Goal: Information Seeking & Learning: Learn about a topic

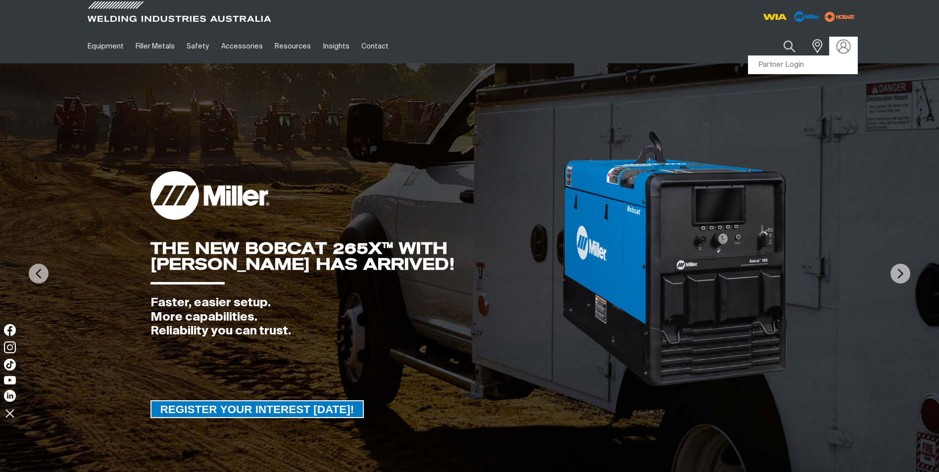
click at [839, 47] on img at bounding box center [843, 46] width 14 height 14
click at [807, 66] on link "Partner Login" at bounding box center [803, 65] width 109 height 18
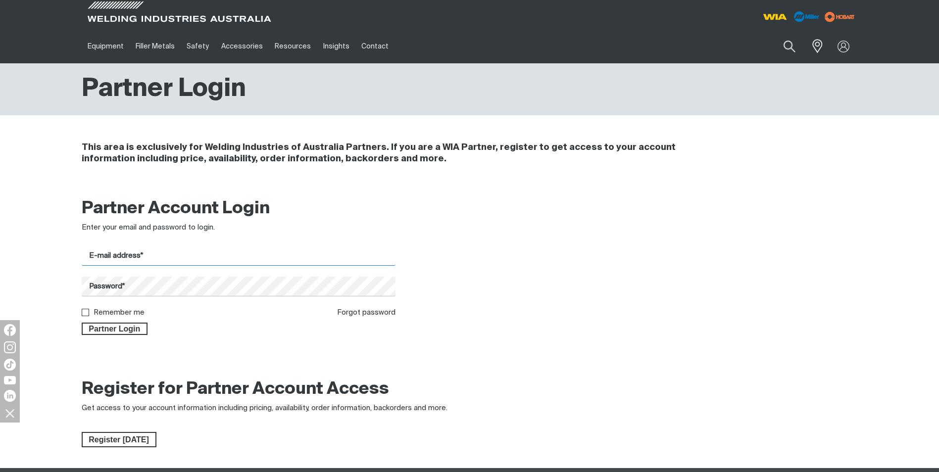
type input "[PERSON_NAME][EMAIL_ADDRESS][DOMAIN_NAME]"
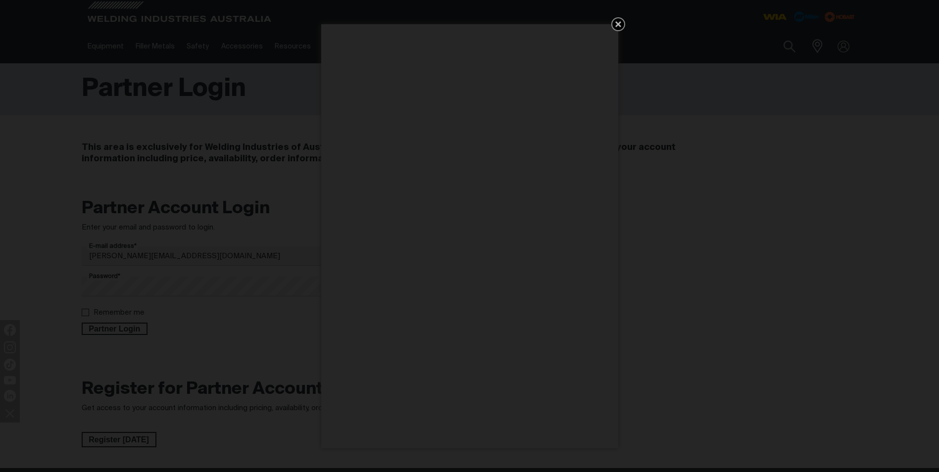
click at [85, 315] on div "Get 5 WIA Welding Guides Free!" at bounding box center [469, 236] width 939 height 472
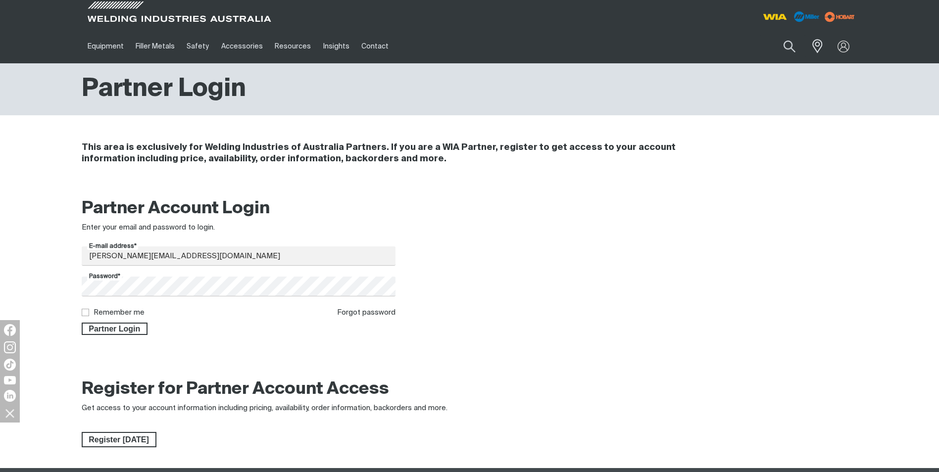
click at [85, 313] on input "Remember me" at bounding box center [85, 312] width 6 height 6
checkbox input "true"
click at [99, 328] on span "Partner Login" at bounding box center [115, 329] width 64 height 13
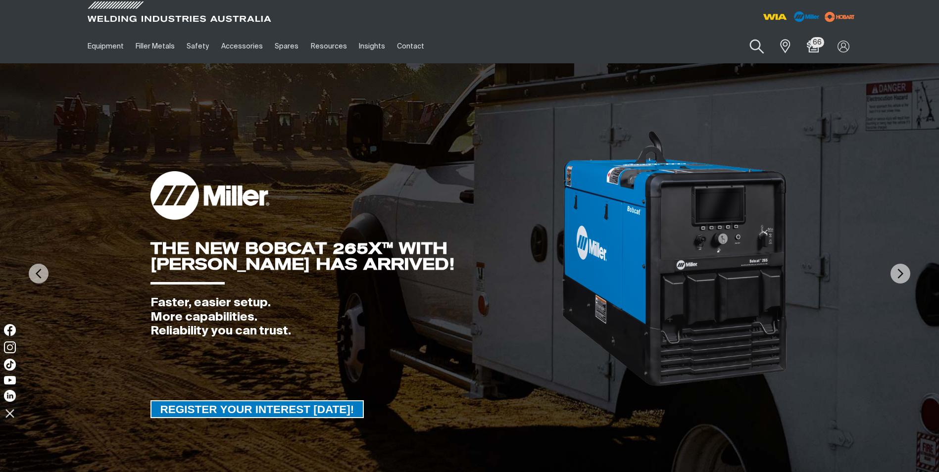
click at [758, 42] on button "Search products" at bounding box center [757, 47] width 40 height 28
click at [677, 48] on input "Search" at bounding box center [697, 46] width 153 height 22
type input "plasma"
click at [740, 35] on button "Search products" at bounding box center [757, 46] width 34 height 23
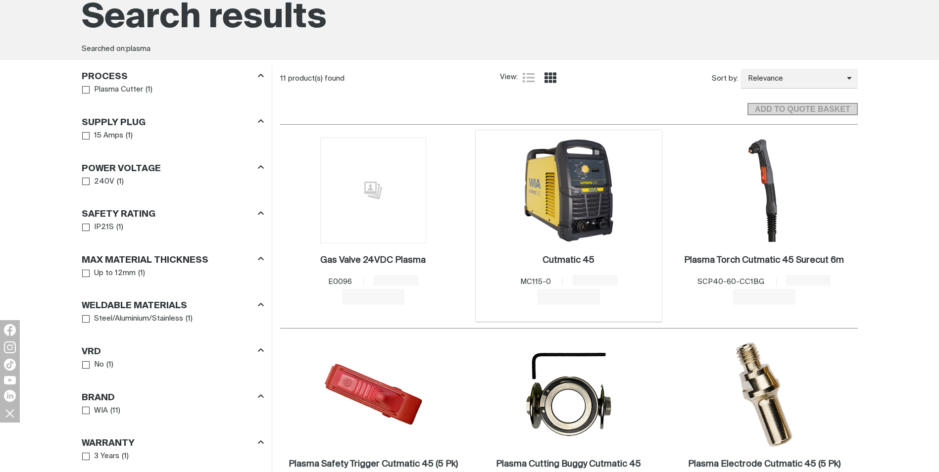
scroll to position [99, 0]
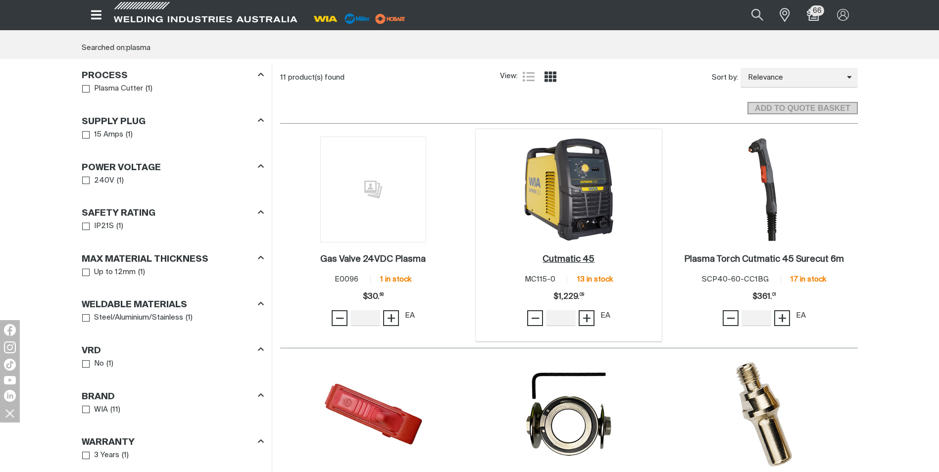
click at [566, 256] on h2 "Cutmatic 45 ." at bounding box center [569, 259] width 52 height 9
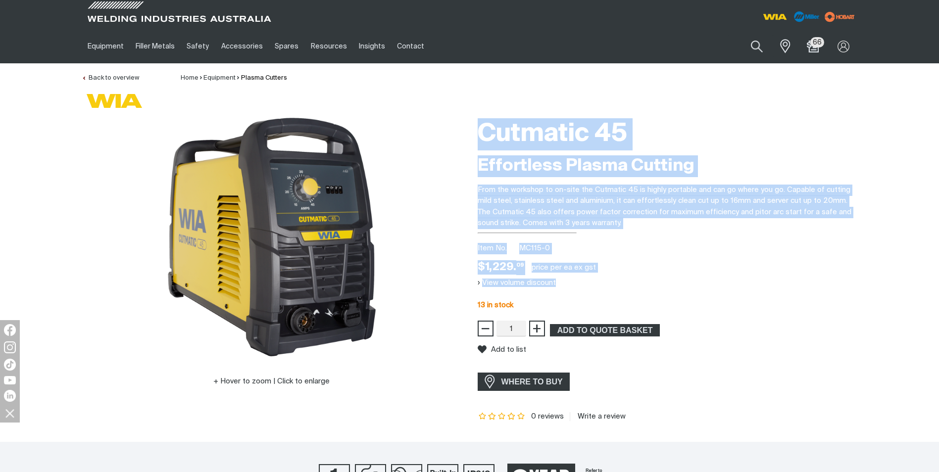
drag, startPoint x: 481, startPoint y: 129, endPoint x: 658, endPoint y: 287, distance: 236.7
click at [658, 287] on div "Cutmatic 45 Effortless Plasma Cutting From the workshop to on-site the Cutmatic…" at bounding box center [668, 267] width 380 height 308
drag, startPoint x: 658, startPoint y: 287, endPoint x: 537, endPoint y: 194, distance: 152.1
click at [537, 194] on p "From the workshop to on-site the Cutmatic 45 is highly portable and can go wher…" at bounding box center [668, 207] width 380 height 45
drag, startPoint x: 505, startPoint y: 307, endPoint x: 479, endPoint y: 139, distance: 170.4
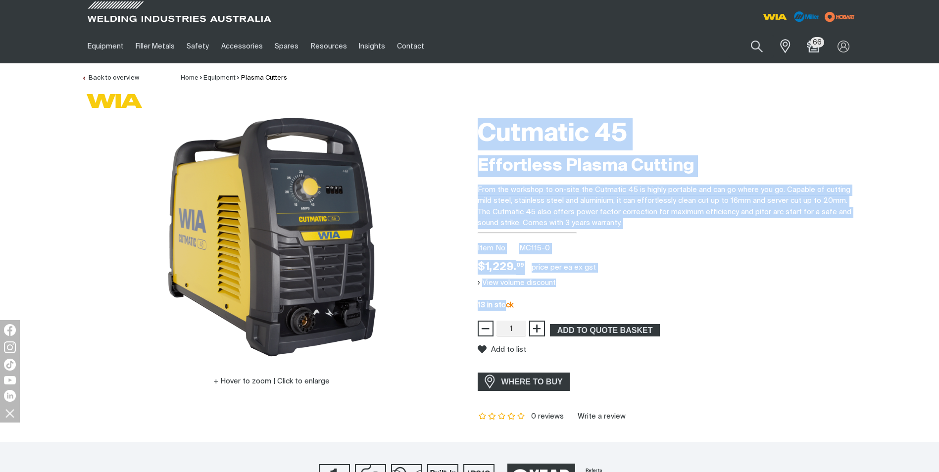
click at [479, 139] on div "Cutmatic 45 Effortless Plasma Cutting From the workshop to on-site the Cutmatic…" at bounding box center [668, 267] width 380 height 308
drag, startPoint x: 479, startPoint y: 139, endPoint x: 496, endPoint y: 203, distance: 66.2
click at [496, 203] on p "From the workshop to on-site the Cutmatic 45 is highly portable and can go wher…" at bounding box center [668, 207] width 380 height 45
drag, startPoint x: 481, startPoint y: 131, endPoint x: 680, endPoint y: 307, distance: 265.5
click at [680, 307] on div "Cutmatic 45 Effortless Plasma Cutting From the workshop to on-site the Cutmatic…" at bounding box center [668, 267] width 380 height 308
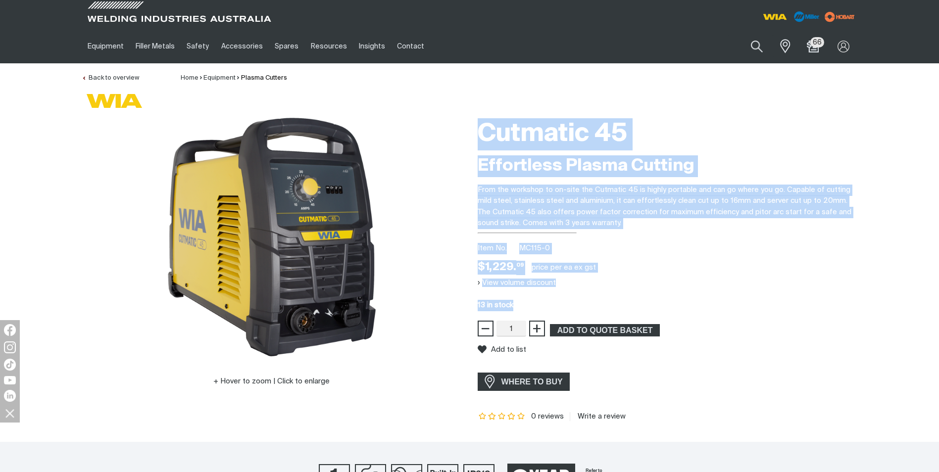
drag, startPoint x: 679, startPoint y: 307, endPoint x: 611, endPoint y: 221, distance: 110.3
click at [611, 221] on p "From the workshop to on-site the Cutmatic 45 is highly portable and can go wher…" at bounding box center [668, 207] width 380 height 45
drag, startPoint x: 552, startPoint y: 308, endPoint x: 483, endPoint y: 127, distance: 194.3
click at [483, 127] on div "Cutmatic 45 Effortless Plasma Cutting From the workshop to on-site the Cutmatic…" at bounding box center [668, 267] width 380 height 308
drag, startPoint x: 483, startPoint y: 127, endPoint x: 496, endPoint y: 176, distance: 51.0
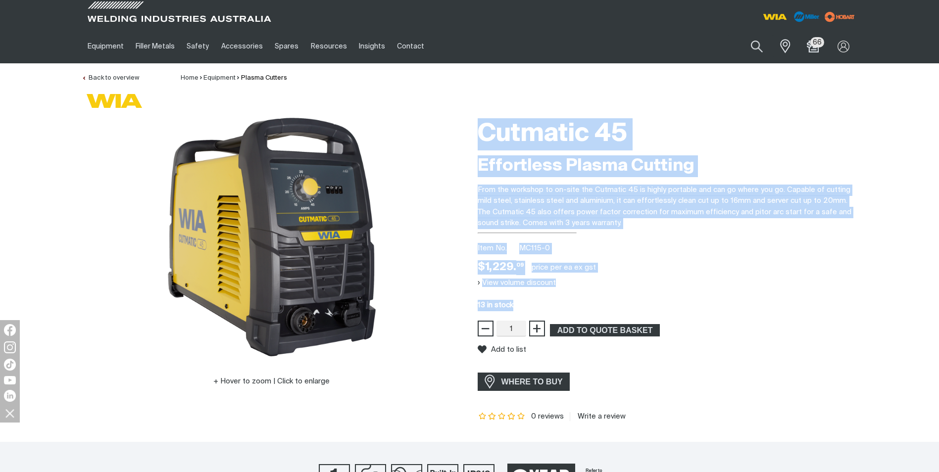
click at [496, 176] on h2 "Effortless Plasma Cutting" at bounding box center [668, 166] width 380 height 22
drag, startPoint x: 483, startPoint y: 135, endPoint x: 640, endPoint y: 302, distance: 228.4
click at [640, 302] on div "Cutmatic 45 Effortless Plasma Cutting From the workshop to on-site the Cutmatic…" at bounding box center [668, 267] width 380 height 308
drag, startPoint x: 640, startPoint y: 302, endPoint x: 484, endPoint y: 188, distance: 192.4
click at [484, 188] on p "From the workshop to on-site the Cutmatic 45 is highly portable and can go wher…" at bounding box center [668, 207] width 380 height 45
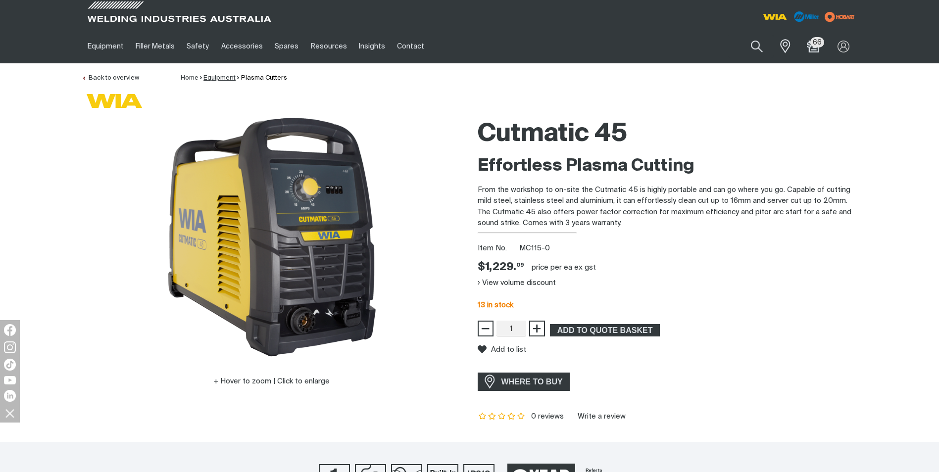
click at [216, 75] on link "Equipment" at bounding box center [220, 78] width 32 height 6
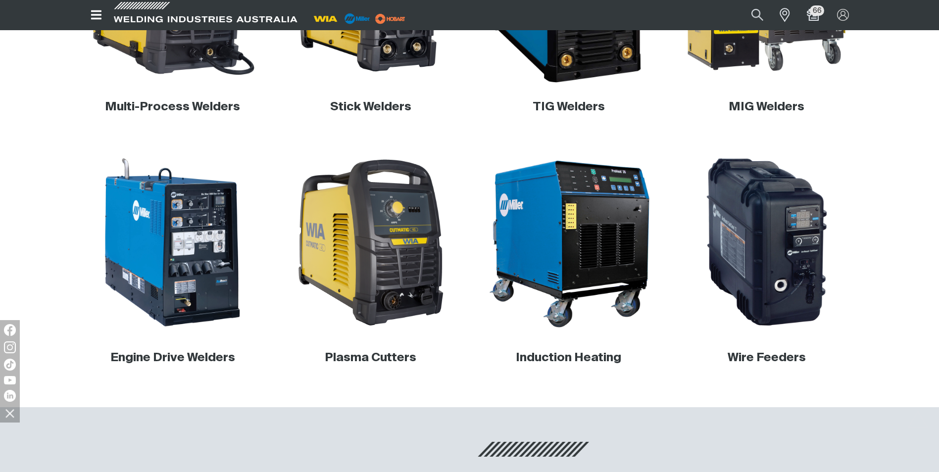
scroll to position [446, 0]
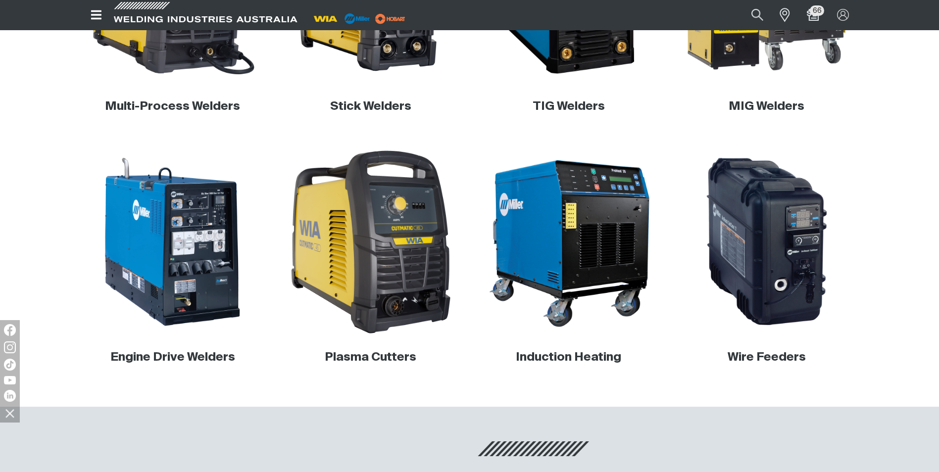
click at [399, 304] on img at bounding box center [371, 243] width 190 height 190
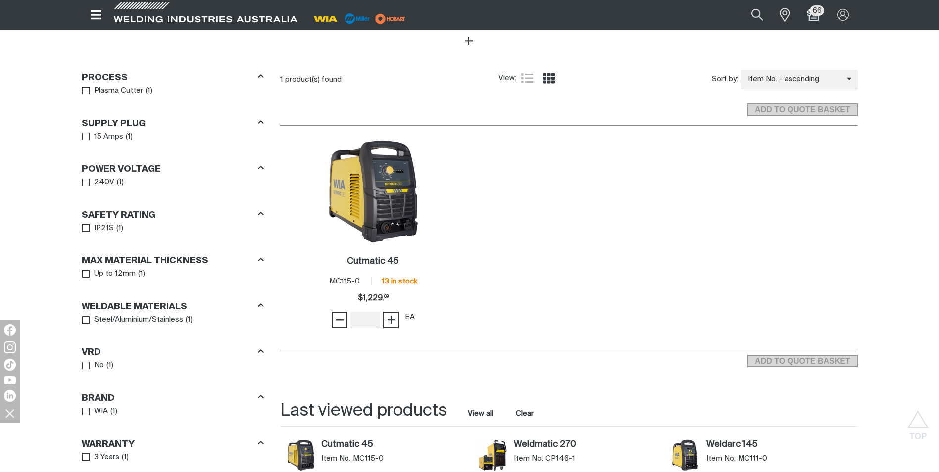
scroll to position [594, 0]
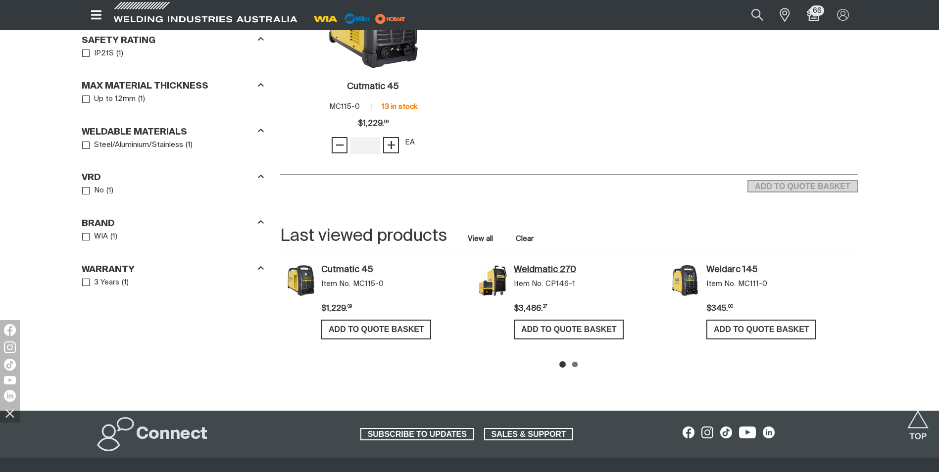
click at [552, 268] on link "Weldmatic 270" at bounding box center [587, 270] width 146 height 11
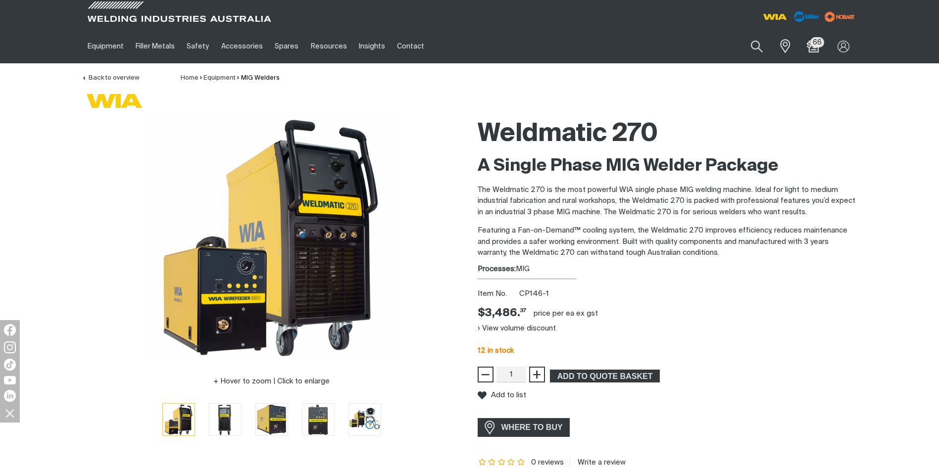
drag, startPoint x: 482, startPoint y: 127, endPoint x: 607, endPoint y: 264, distance: 185.4
click at [607, 264] on div "Weldmatic 270 A Single Phase MIG Welder Package The Weldmatic 270 is the most p…" at bounding box center [668, 290] width 380 height 354
drag, startPoint x: 607, startPoint y: 264, endPoint x: 556, endPoint y: 243, distance: 54.6
click at [556, 243] on p "Featuring a Fan-on-Demand™ cooling system, the Weldmatic 270 improves efficienc…" at bounding box center [668, 242] width 380 height 34
drag, startPoint x: 480, startPoint y: 129, endPoint x: 745, endPoint y: 270, distance: 300.1
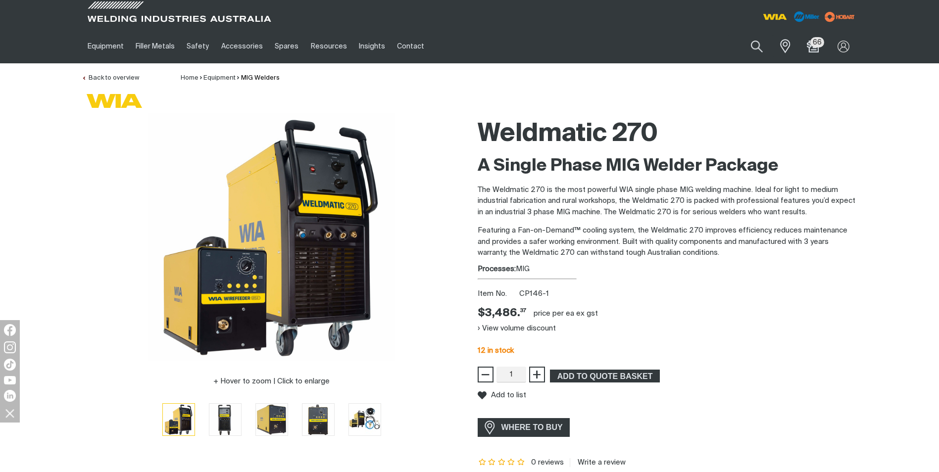
click at [745, 270] on div "Weldmatic 270 A Single Phase MIG Welder Package The Weldmatic 270 is the most p…" at bounding box center [668, 290] width 380 height 354
drag, startPoint x: 737, startPoint y: 270, endPoint x: 555, endPoint y: 247, distance: 183.7
click at [555, 247] on p "Featuring a Fan-on-Demand™ cooling system, the Weldmatic 270 improves efficienc…" at bounding box center [668, 242] width 380 height 34
drag, startPoint x: 479, startPoint y: 123, endPoint x: 577, endPoint y: 266, distance: 173.3
click at [577, 266] on div "Weldmatic 270 A Single Phase MIG Welder Package The Weldmatic 270 is the most p…" at bounding box center [668, 290] width 380 height 354
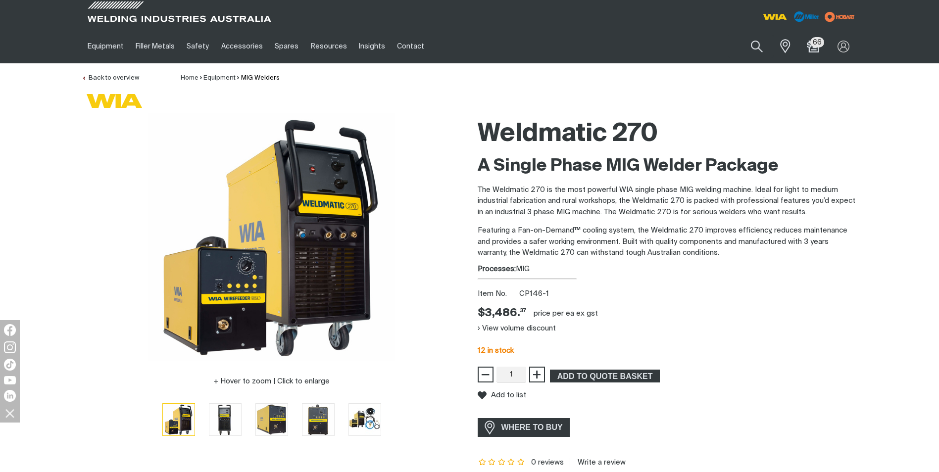
drag, startPoint x: 577, startPoint y: 266, endPoint x: 532, endPoint y: 241, distance: 52.1
click at [532, 241] on p "Featuring a Fan-on-Demand™ cooling system, the Weldmatic 270 improves efficienc…" at bounding box center [668, 242] width 380 height 34
drag, startPoint x: 487, startPoint y: 130, endPoint x: 551, endPoint y: 271, distance: 154.4
click at [551, 271] on div "Weldmatic 270 A Single Phase MIG Welder Package The Weldmatic 270 is the most p…" at bounding box center [668, 290] width 380 height 354
drag, startPoint x: 551, startPoint y: 271, endPoint x: 516, endPoint y: 239, distance: 47.7
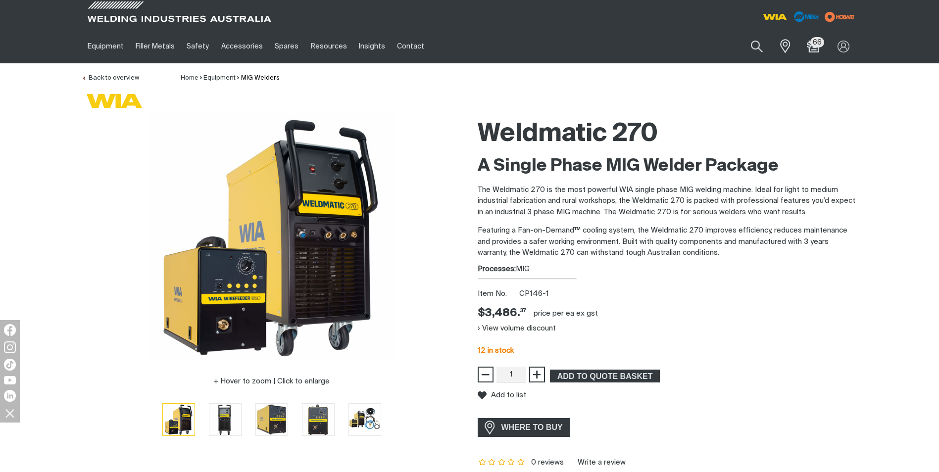
click at [516, 239] on p "Featuring a Fan-on-Demand™ cooling system, the Weldmatic 270 improves efficienc…" at bounding box center [668, 242] width 380 height 34
click at [481, 121] on h1 "Weldmatic 270" at bounding box center [668, 134] width 380 height 32
drag, startPoint x: 480, startPoint y: 130, endPoint x: 543, endPoint y: 271, distance: 154.0
click at [543, 271] on div "Weldmatic 270 A Single Phase MIG Welder Package The Weldmatic 270 is the most p…" at bounding box center [668, 290] width 380 height 354
drag, startPoint x: 543, startPoint y: 271, endPoint x: 509, endPoint y: 242, distance: 44.6
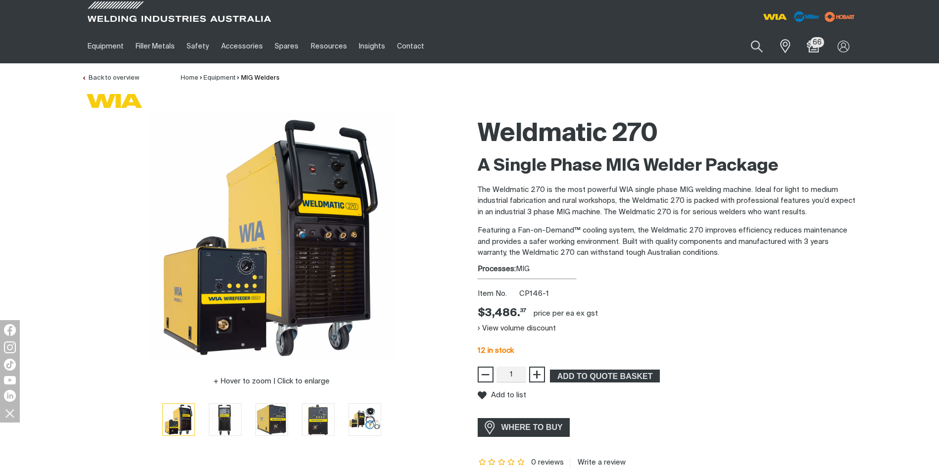
click at [509, 242] on p "Featuring a Fan-on-Demand™ cooling system, the Weldmatic 270 improves efficienc…" at bounding box center [668, 242] width 380 height 34
drag, startPoint x: 538, startPoint y: 269, endPoint x: 473, endPoint y: 139, distance: 145.3
click at [473, 139] on div "Weldmatic 270 A Single Phase MIG Welder Package The Weldmatic 270 is the most p…" at bounding box center [668, 290] width 396 height 354
drag, startPoint x: 473, startPoint y: 139, endPoint x: 487, endPoint y: 162, distance: 26.8
click at [487, 162] on h2 "A Single Phase MIG Welder Package" at bounding box center [668, 166] width 380 height 22
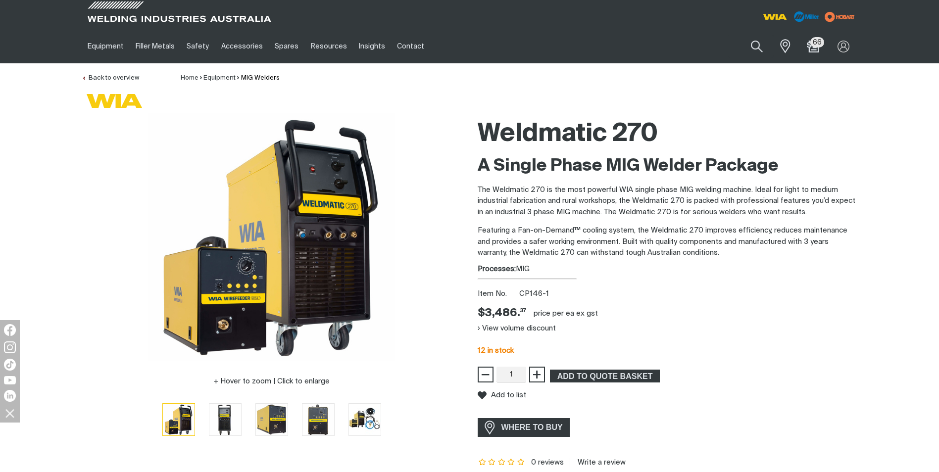
drag, startPoint x: 481, startPoint y: 125, endPoint x: 578, endPoint y: 267, distance: 172.1
click at [578, 267] on div "Weldmatic 270 A Single Phase MIG Welder Package The Weldmatic 270 is the most p…" at bounding box center [668, 290] width 380 height 354
drag, startPoint x: 578, startPoint y: 267, endPoint x: 535, endPoint y: 243, distance: 49.6
click at [535, 243] on p "Featuring a Fan-on-Demand™ cooling system, the Weldmatic 270 improves efficienc…" at bounding box center [668, 242] width 380 height 34
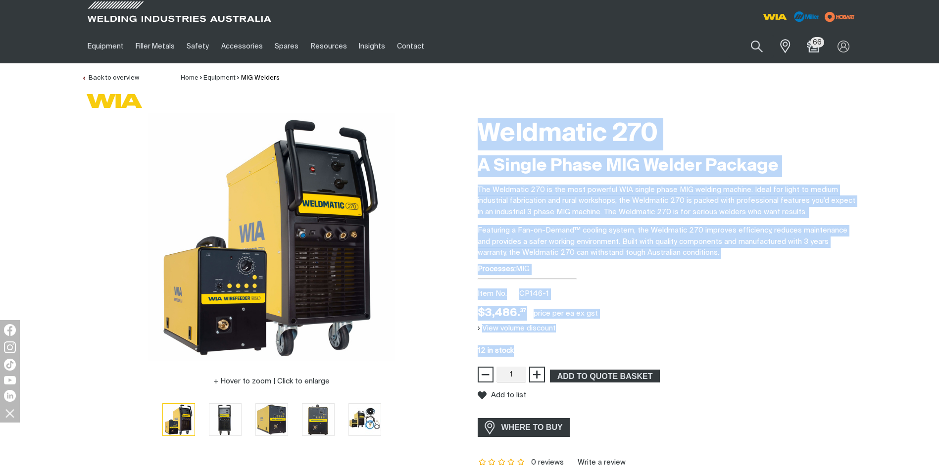
drag, startPoint x: 487, startPoint y: 126, endPoint x: 593, endPoint y: 346, distance: 243.6
click at [593, 346] on div "Weldmatic 270 A Single Phase MIG Welder Package The Weldmatic 270 is the most p…" at bounding box center [668, 290] width 380 height 354
drag, startPoint x: 593, startPoint y: 346, endPoint x: 556, endPoint y: 222, distance: 129.2
click at [556, 222] on div "A Single Phase MIG Welder Package The Weldmatic 270 is the most powerful WIA si…" at bounding box center [668, 206] width 380 height 103
drag, startPoint x: 479, startPoint y: 129, endPoint x: 567, endPoint y: 348, distance: 235.7
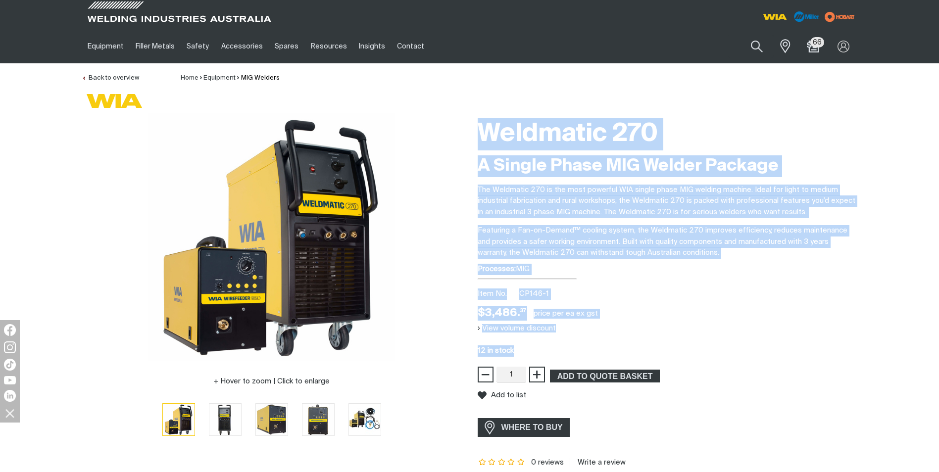
click at [567, 348] on div "Weldmatic 270 A Single Phase MIG Welder Package The Weldmatic 270 is the most p…" at bounding box center [668, 290] width 380 height 354
drag, startPoint x: 567, startPoint y: 348, endPoint x: 526, endPoint y: 204, distance: 148.9
click at [526, 204] on p "The Weldmatic 270 is the most powerful WIA single phase MIG welding machine. Id…" at bounding box center [668, 202] width 380 height 34
drag, startPoint x: 477, startPoint y: 121, endPoint x: 614, endPoint y: 319, distance: 241.3
click at [614, 319] on div "Weldmatic 270 A Single Phase MIG Welder Package The Weldmatic 270 is the most p…" at bounding box center [668, 290] width 396 height 354
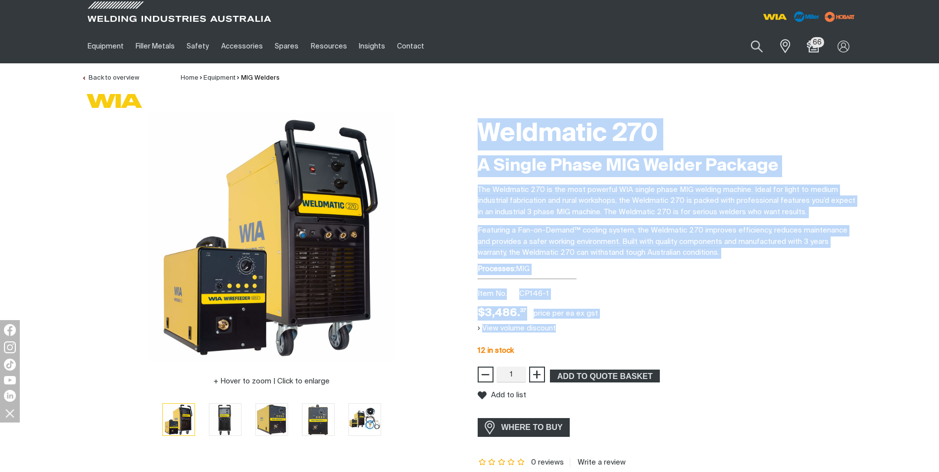
click at [533, 192] on p "The Weldmatic 270 is the most powerful WIA single phase MIG welding machine. Id…" at bounding box center [668, 202] width 380 height 34
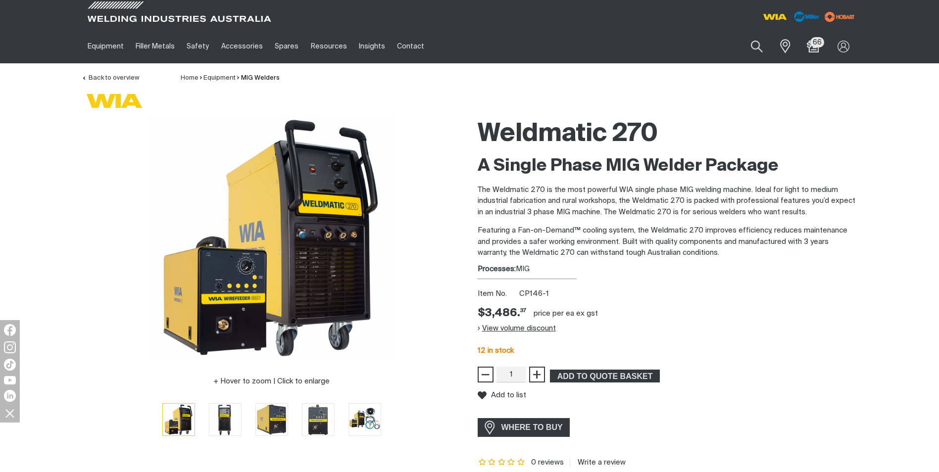
click at [490, 325] on button "View volume discount" at bounding box center [517, 329] width 78 height 16
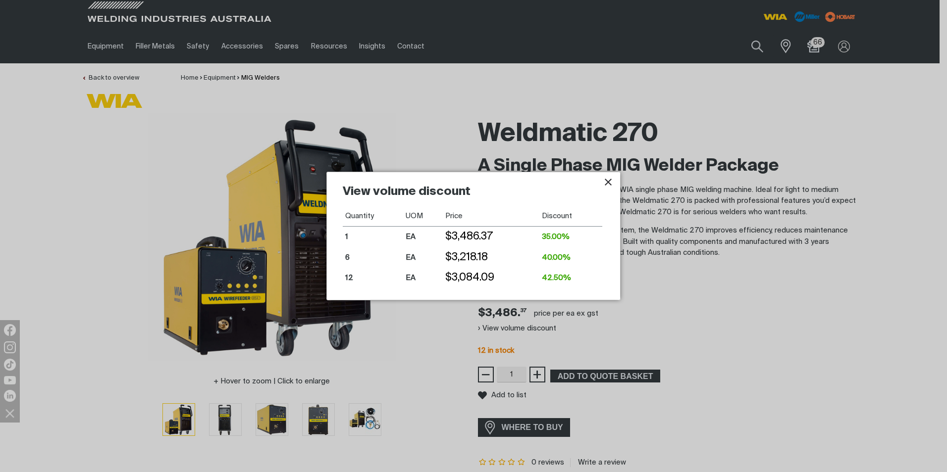
click at [608, 181] on icon "Close pop-up overlay" at bounding box center [608, 182] width 12 height 12
